Goal: Task Accomplishment & Management: Use online tool/utility

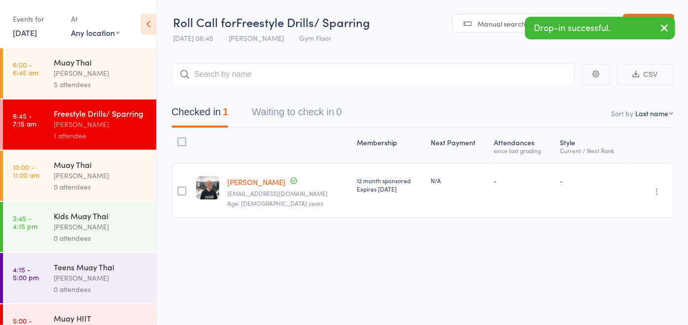
click at [395, 73] on input "search" at bounding box center [373, 74] width 403 height 23
type input "o"
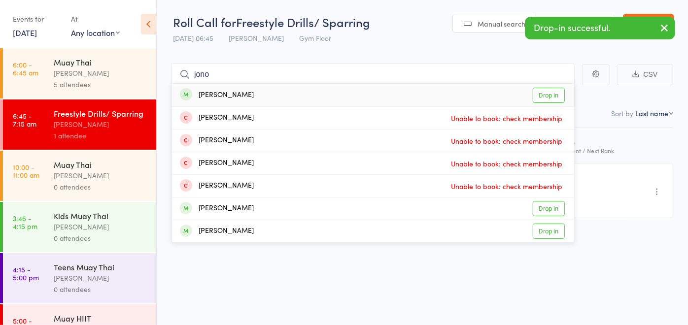
type input "jono"
click at [559, 95] on link "Drop in" at bounding box center [549, 95] width 32 height 15
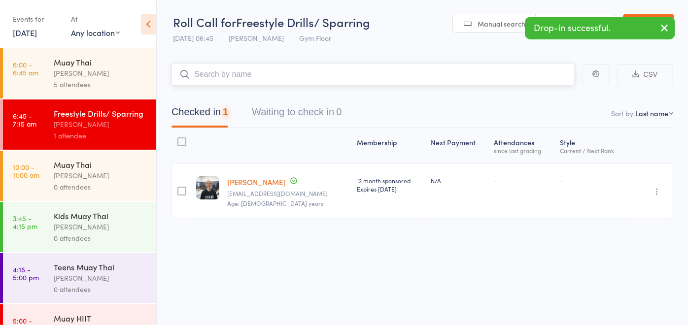
click at [464, 75] on input "search" at bounding box center [373, 74] width 403 height 23
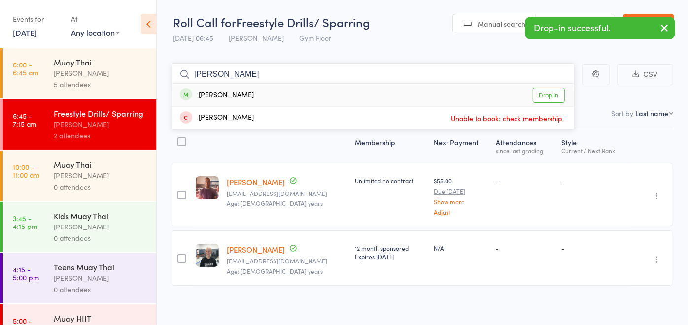
type input "[PERSON_NAME]"
click at [548, 99] on link "Drop in" at bounding box center [549, 95] width 32 height 15
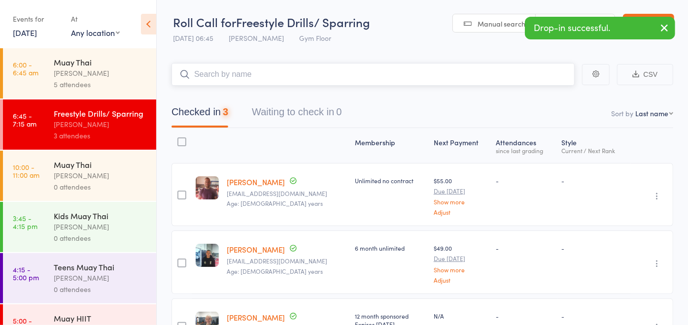
click at [382, 73] on input "search" at bounding box center [373, 74] width 403 height 23
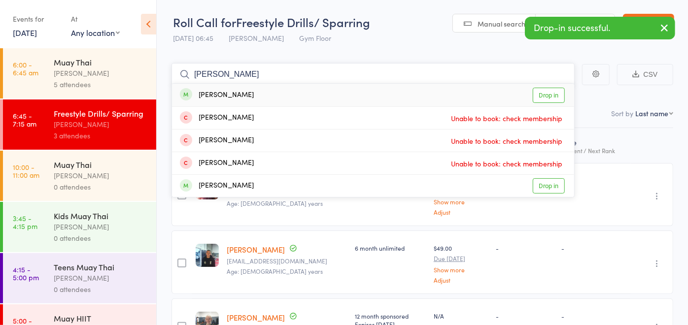
type input "[PERSON_NAME]"
click at [544, 93] on link "Drop in" at bounding box center [549, 95] width 32 height 15
